Goal: Task Accomplishment & Management: Complete application form

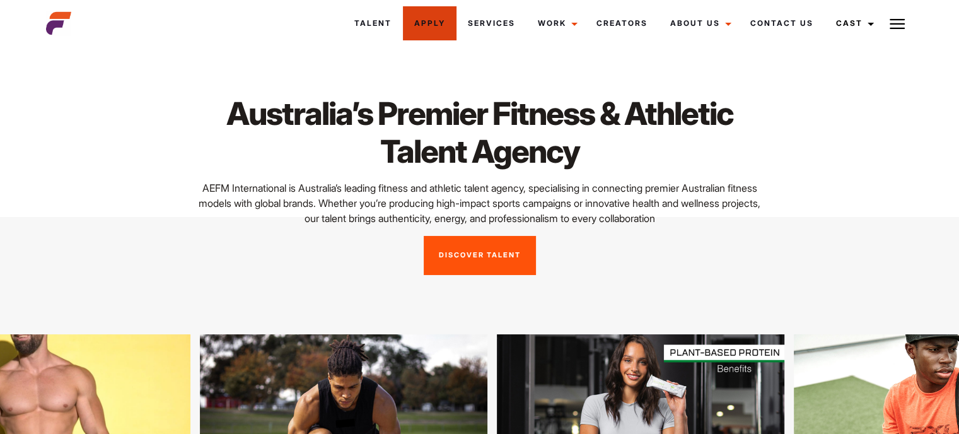
click at [439, 15] on link "Apply" at bounding box center [430, 23] width 54 height 34
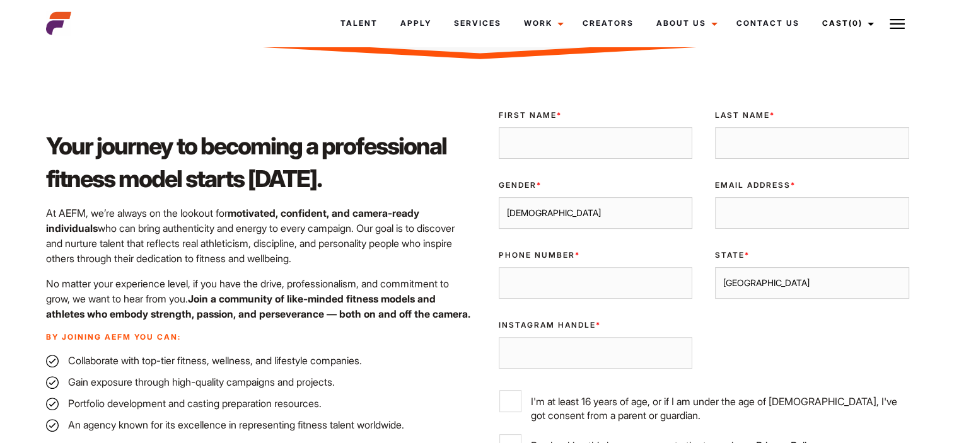
scroll to position [345, 0]
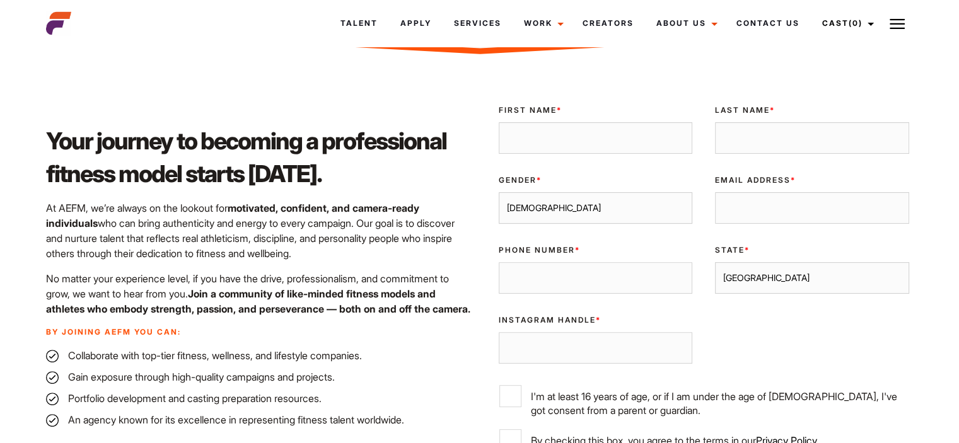
click at [567, 122] on input "First Name *" at bounding box center [596, 138] width 194 height 32
click at [571, 192] on select "Male Female" at bounding box center [596, 208] width 194 height 32
select select "[DEMOGRAPHIC_DATA]"
click at [499, 192] on select "Male Female" at bounding box center [596, 208] width 194 height 32
click at [581, 262] on input "Phone Number *" at bounding box center [596, 278] width 194 height 32
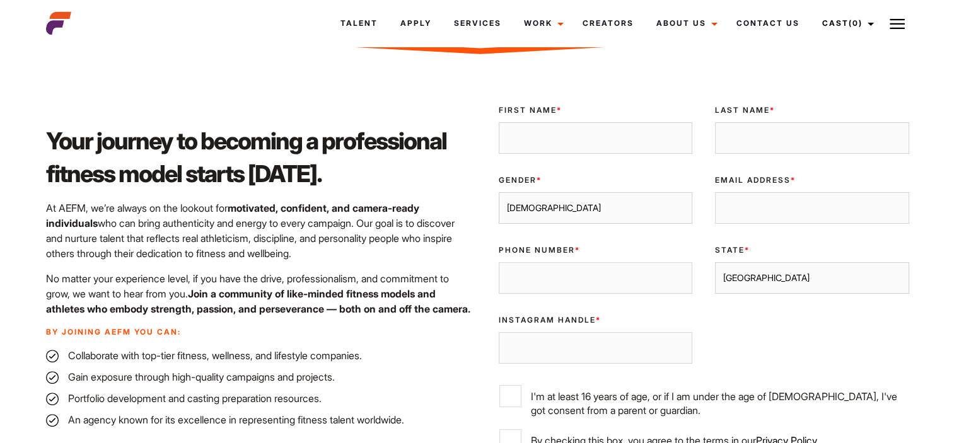
click at [564, 332] on input "Instagram Handle *" at bounding box center [596, 348] width 194 height 32
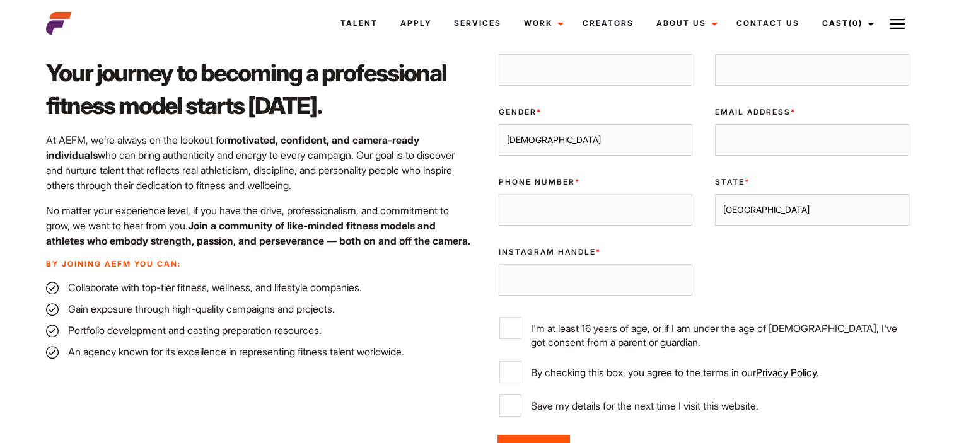
scroll to position [422, 0]
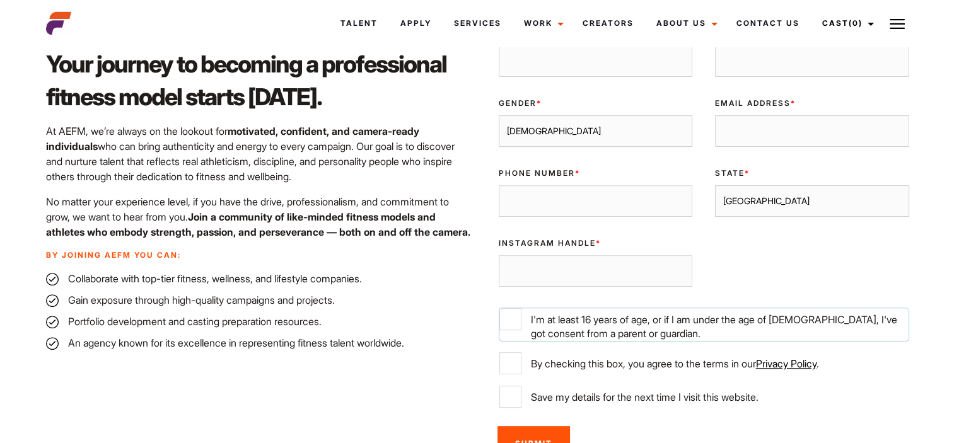
click at [499, 308] on input "I'm at least 16 years of age, or if I am under the age of [DEMOGRAPHIC_DATA], I…" at bounding box center [510, 319] width 22 height 22
checkbox input "true"
click at [513, 352] on input "By checking this box, you agree to the terms in our Privacy Policy ." at bounding box center [510, 363] width 22 height 22
checkbox input "true"
click at [550, 255] on input "Instagram Handle *" at bounding box center [596, 271] width 194 height 32
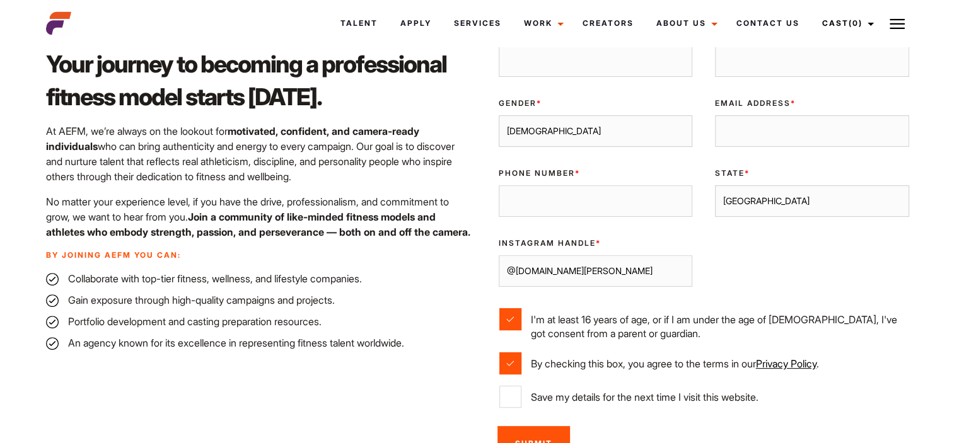
type input "@[DOMAIN_NAME][PERSON_NAME]"
drag, startPoint x: 762, startPoint y: 166, endPoint x: 701, endPoint y: 166, distance: 61.2
click at [701, 166] on div "Validate Email UUID First Name * Last Name * Gender * Male Female Email Address…" at bounding box center [704, 218] width 434 height 401
select select "[GEOGRAPHIC_DATA]"
click at [715, 185] on select "Sydney Melbourne Brisbane Gold Coast Adelaide Perth Darwin Queensland Tasmania …" at bounding box center [812, 201] width 194 height 32
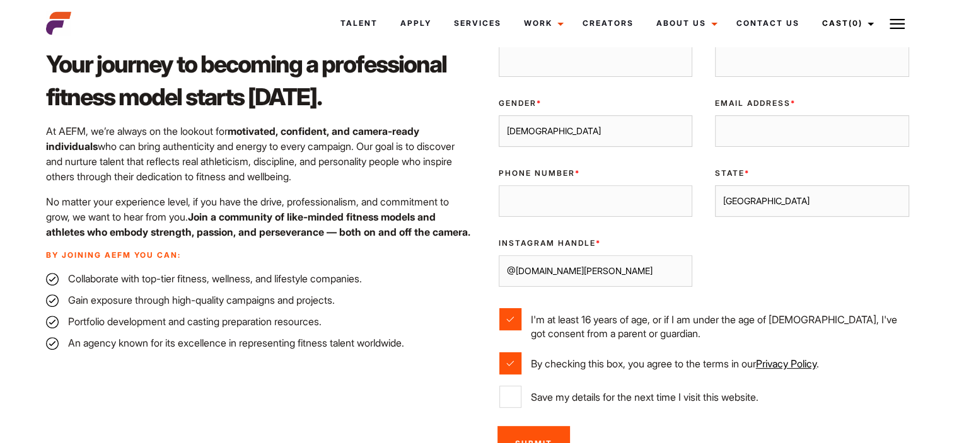
click at [747, 115] on input "Email Address *" at bounding box center [812, 131] width 194 height 32
type input "alannah,[PERSON_NAME][EMAIL_ADDRESS][DOMAIN_NAME]"
click at [596, 185] on input "Phone Number *" at bounding box center [596, 201] width 194 height 32
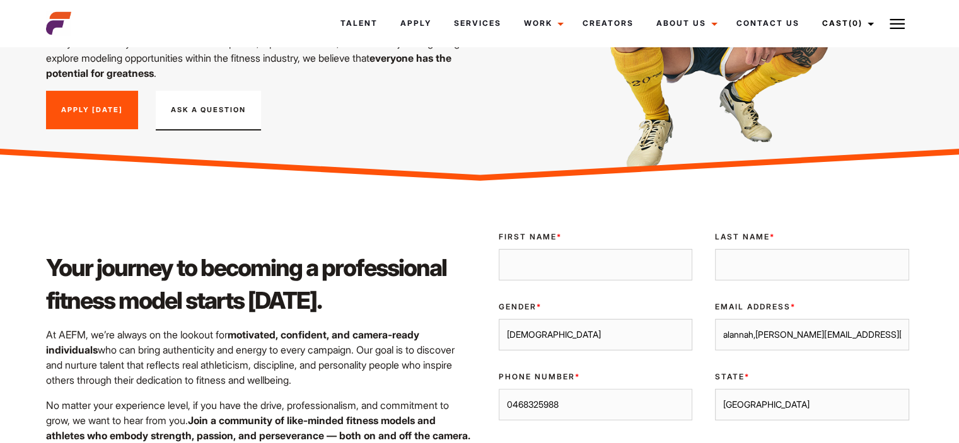
scroll to position [272, 0]
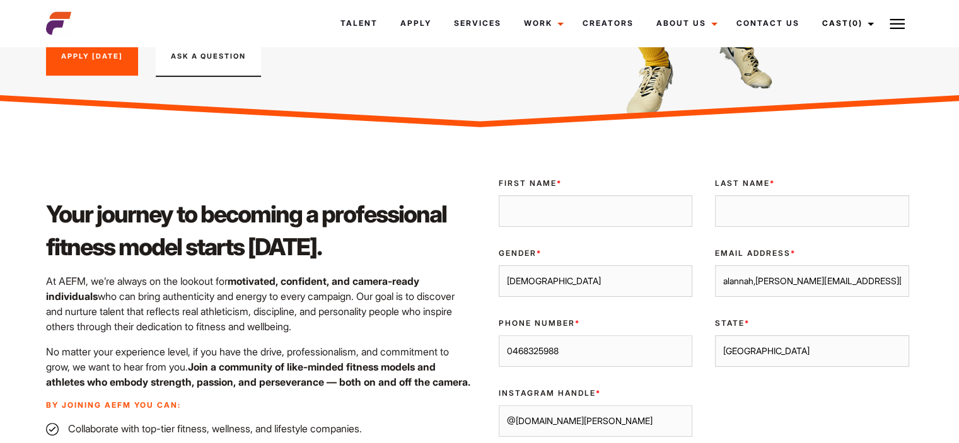
type input "0468325988"
click at [595, 195] on input "First Name *" at bounding box center [596, 211] width 194 height 32
type input "[PERSON_NAME]"
click at [815, 195] on input "Last Name *" at bounding box center [812, 211] width 194 height 32
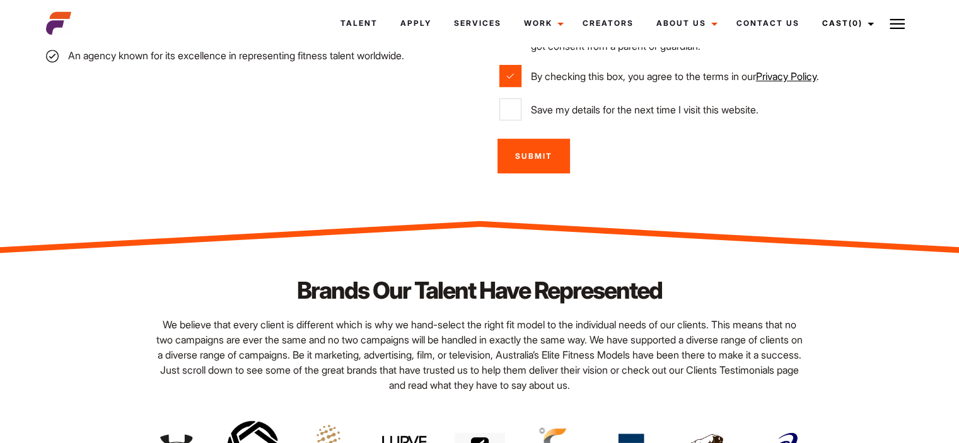
scroll to position [726, 0]
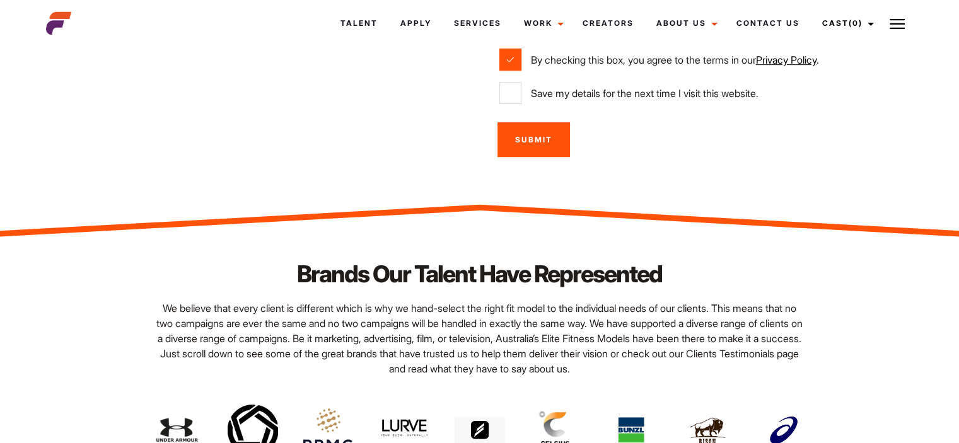
type input "[PERSON_NAME]"
click at [516, 122] on input "Submit" at bounding box center [533, 139] width 73 height 35
click at [507, 82] on input "Save my details for the next time I visit this website." at bounding box center [510, 93] width 22 height 22
checkbox input "true"
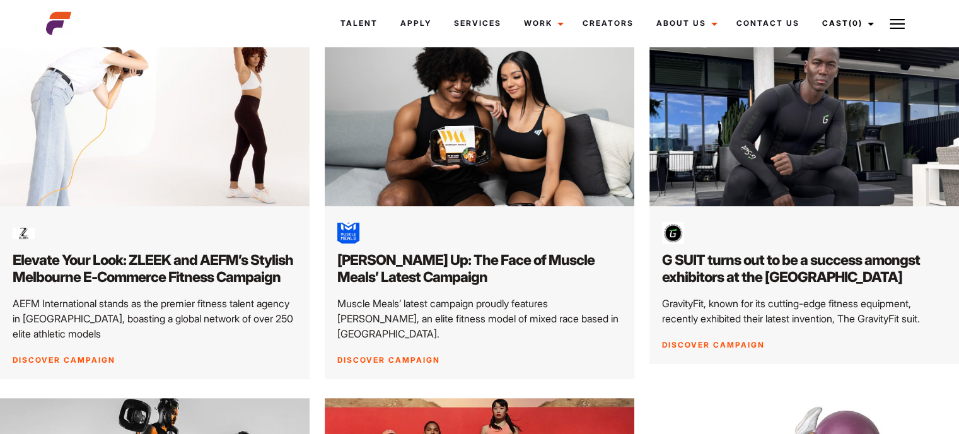
scroll to position [242, 0]
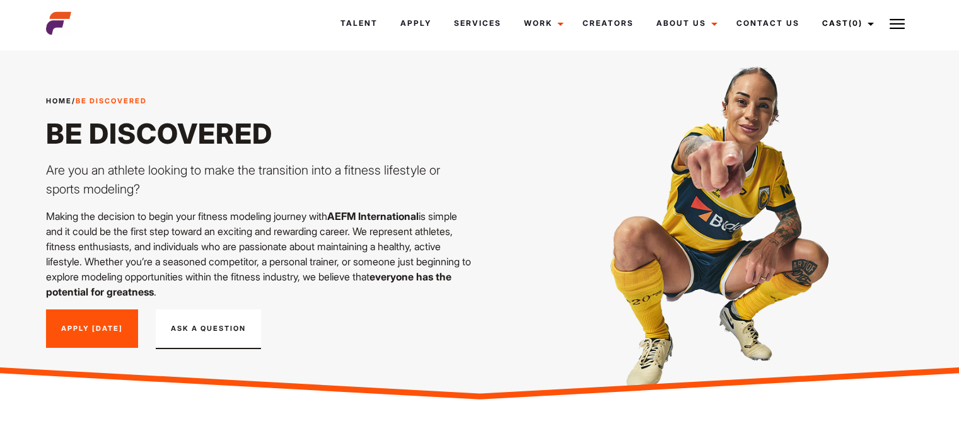
select select "[DEMOGRAPHIC_DATA]"
select select "[GEOGRAPHIC_DATA]"
